Goal: Task Accomplishment & Management: Manage account settings

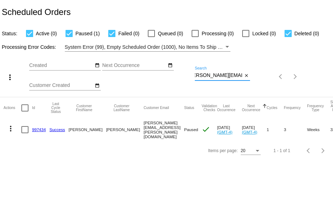
drag, startPoint x: 195, startPoint y: 75, endPoint x: 260, endPoint y: 88, distance: 67.0
click at [260, 88] on div "more_vert Sep Jan Feb Mar [DATE]" at bounding box center [166, 74] width 333 height 45
paste input "lisamcrae0820"
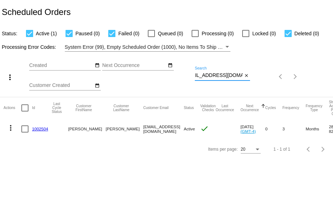
type input "[EMAIL_ADDRESS][DOMAIN_NAME]"
click at [44, 126] on link "1002504" at bounding box center [40, 128] width 16 height 5
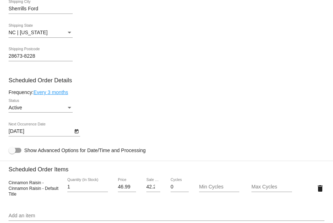
scroll to position [285, 0]
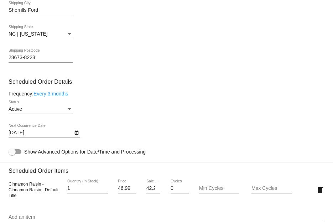
click at [75, 135] on icon "Open calendar" at bounding box center [76, 132] width 5 height 9
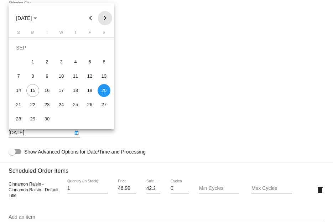
click at [108, 16] on button "Next month" at bounding box center [105, 18] width 14 height 14
click at [105, 95] on div "20" at bounding box center [103, 90] width 13 height 13
type input "[DATE]"
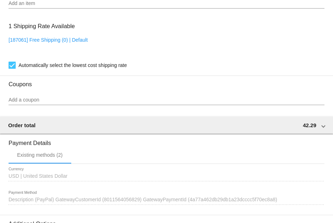
scroll to position [592, 0]
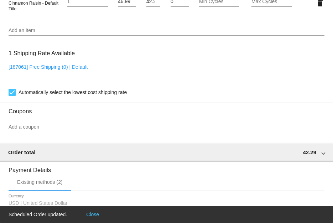
scroll to position [450, 0]
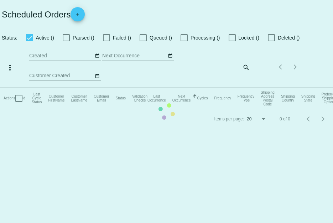
checkbox input "true"
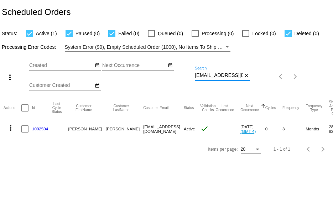
scroll to position [0, 12]
drag, startPoint x: 195, startPoint y: 76, endPoint x: 247, endPoint y: 82, distance: 52.3
click at [247, 82] on div "[EMAIL_ADDRESS][DOMAIN_NAME] Search close" at bounding box center [222, 77] width 55 height 20
paste input "ericsmedia"
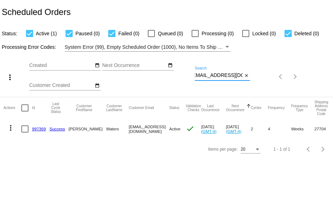
type input "[EMAIL_ADDRESS][DOMAIN_NAME]"
click at [39, 128] on link "997369" at bounding box center [39, 128] width 14 height 5
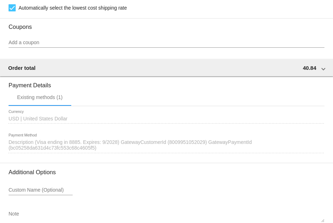
scroll to position [662, 0]
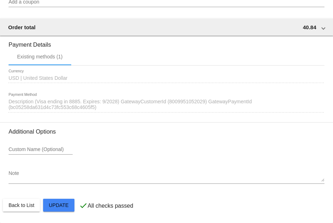
drag, startPoint x: 36, startPoint y: 101, endPoint x: 112, endPoint y: 108, distance: 76.8
click at [112, 108] on div "1625635 Description (Visa ending in 8885. Expires: 9/2028) GatewayCustomerId (8…" at bounding box center [167, 103] width 316 height 20
drag, startPoint x: 37, startPoint y: 101, endPoint x: 118, endPoint y: 100, distance: 81.5
click at [118, 100] on span "Description (Visa ending in 8885. Expires: 9/2028) GatewayCustomerId (800995105…" at bounding box center [130, 104] width 243 height 11
copy span "Visa ending in 8885. Expires: 9/2028"
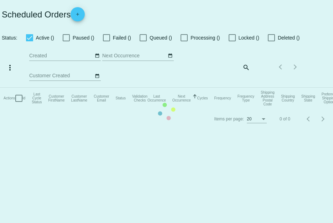
checkbox input "true"
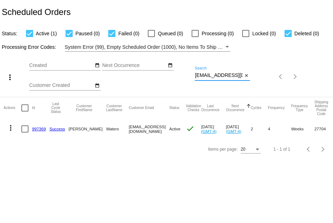
scroll to position [0, 4]
drag, startPoint x: 196, startPoint y: 75, endPoint x: 262, endPoint y: 81, distance: 66.4
click at [262, 81] on div "more_vert Sep Jan Feb Mar [DATE]" at bounding box center [166, 74] width 333 height 45
paste input "clbousquet"
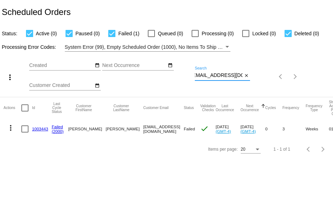
type input "[EMAIL_ADDRESS][DOMAIN_NAME]"
click at [39, 130] on link "1003443" at bounding box center [40, 128] width 16 height 5
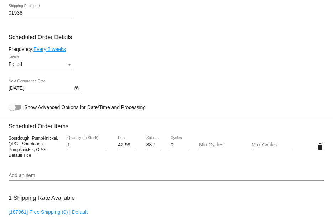
scroll to position [391, 0]
